Goal: Information Seeking & Learning: Understand process/instructions

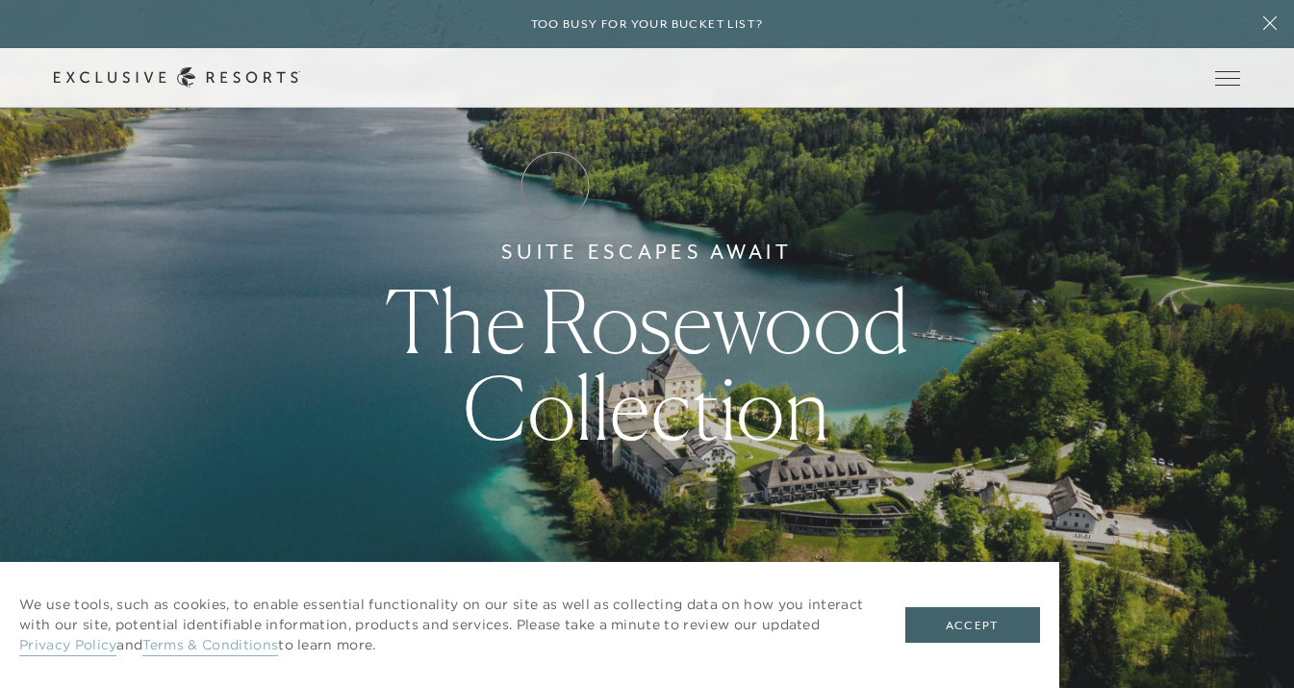
click at [0, 0] on link "How it works" at bounding box center [0, 0] width 0 height 0
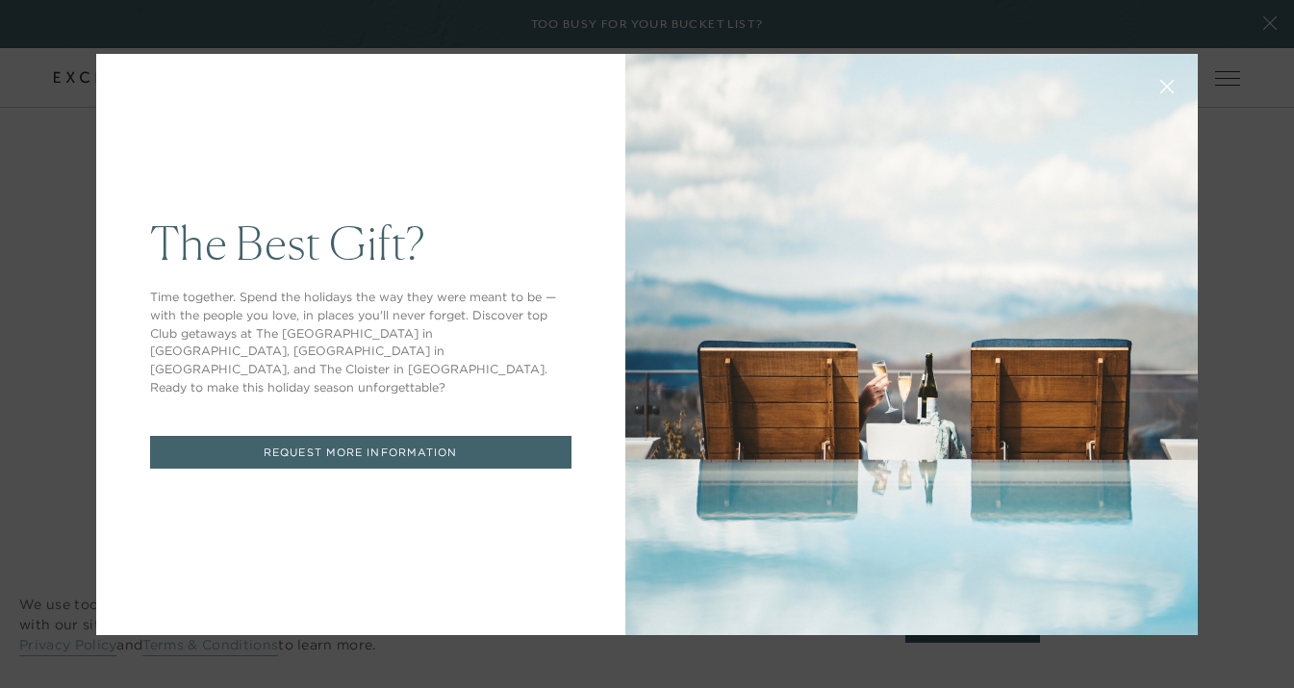
click at [1170, 78] on button at bounding box center [1167, 85] width 46 height 46
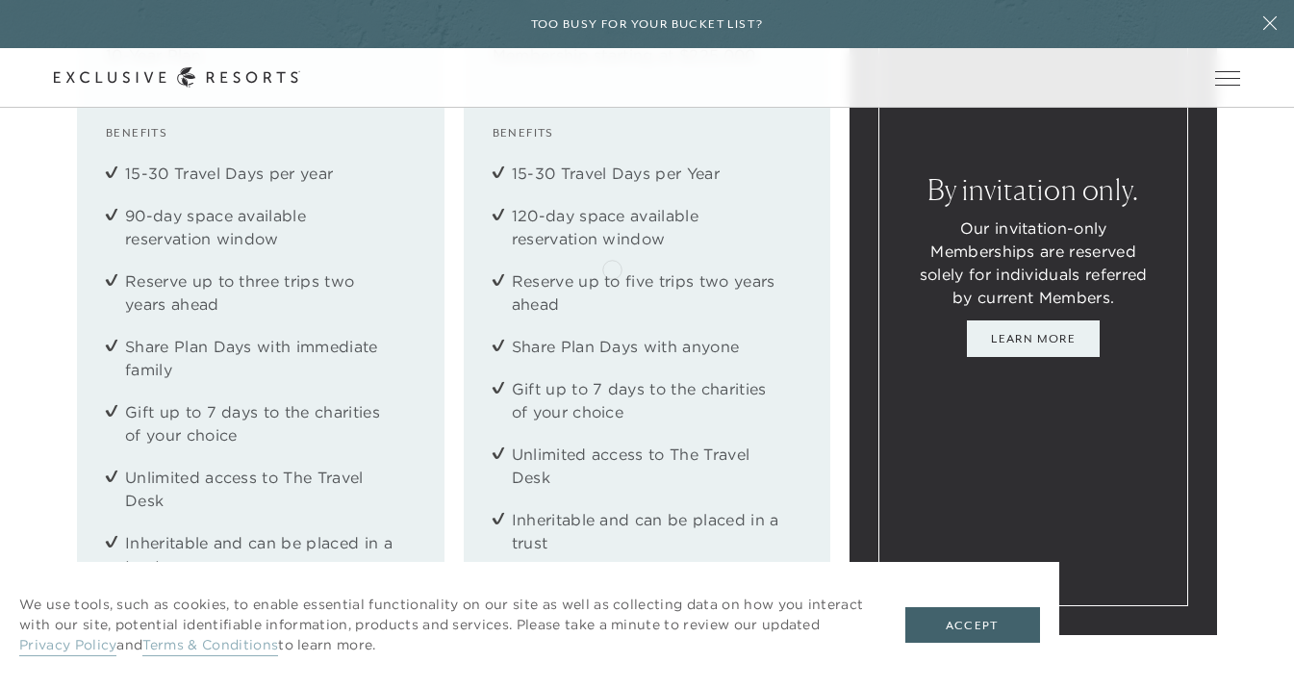
scroll to position [2570, 0]
